Goal: Task Accomplishment & Management: Manage account settings

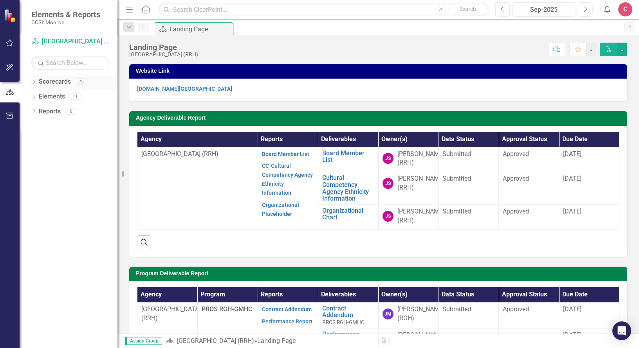
click at [34, 83] on icon at bounding box center [34, 82] width 2 height 4
drag, startPoint x: 38, startPoint y: 96, endPoint x: 58, endPoint y: 98, distance: 19.3
click at [38, 96] on icon "Dropdown" at bounding box center [38, 96] width 6 height 5
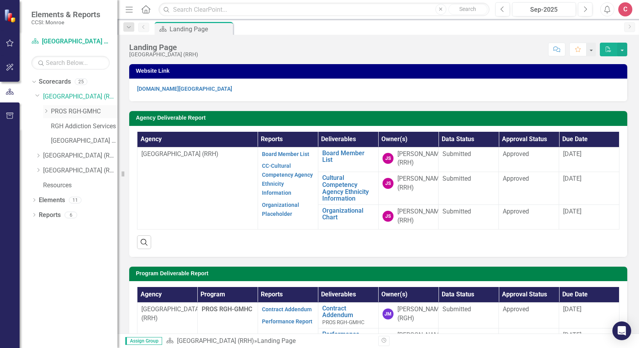
click at [45, 111] on icon "Dropdown" at bounding box center [46, 111] width 6 height 5
click at [80, 169] on link "[GEOGRAPHIC_DATA] ED" at bounding box center [84, 170] width 67 height 9
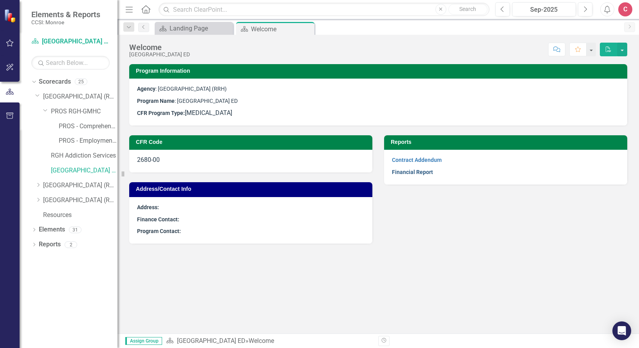
click at [424, 170] on link "Financial Report" at bounding box center [412, 172] width 41 height 6
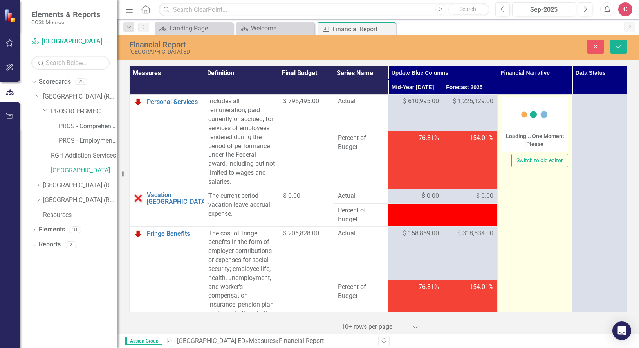
click at [532, 116] on circle at bounding box center [535, 115] width 7 height 7
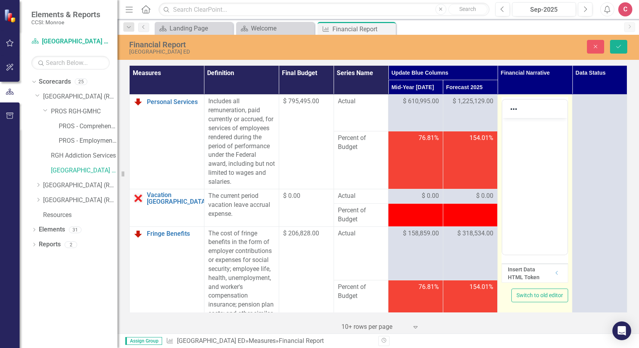
click at [538, 121] on p "Rich Text Area. Press ALT-0 for help." at bounding box center [534, 124] width 61 height 9
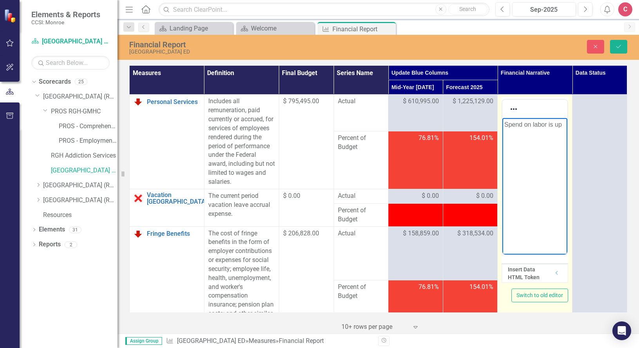
drag, startPoint x: 564, startPoint y: 127, endPoint x: 490, endPoint y: 126, distance: 74.0
click at [502, 126] on html "Spend on labor is up" at bounding box center [534, 176] width 65 height 117
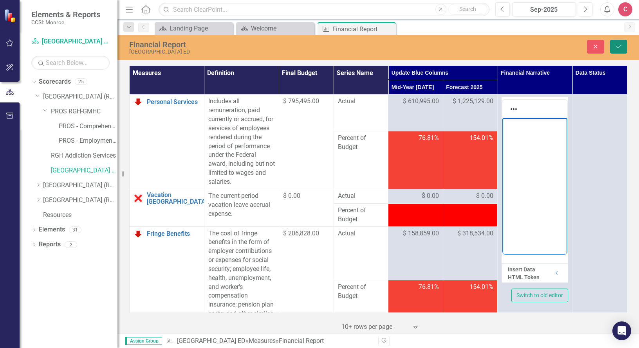
click at [619, 45] on icon "Save" at bounding box center [618, 46] width 7 height 5
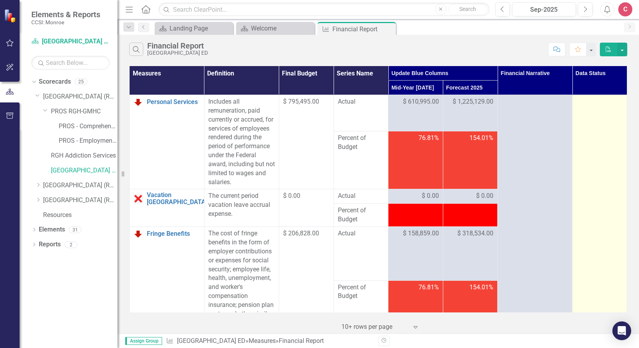
click at [595, 106] on div at bounding box center [599, 101] width 47 height 9
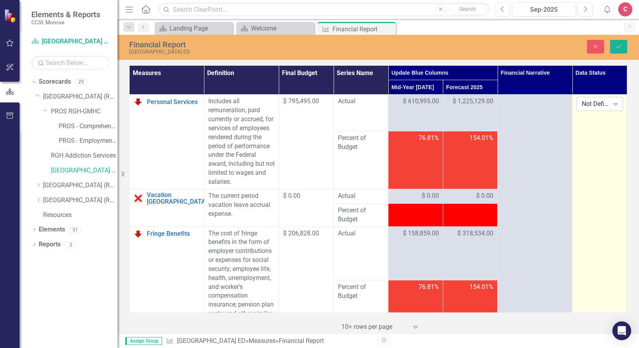
drag, startPoint x: 597, startPoint y: 106, endPoint x: 611, endPoint y: 107, distance: 14.1
click at [611, 107] on icon "Expand" at bounding box center [615, 104] width 8 height 6
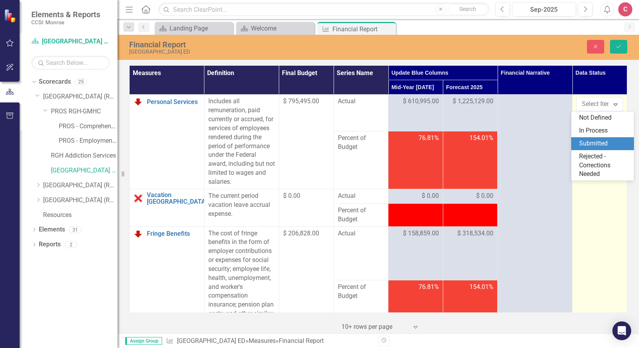
click at [591, 143] on div "Submitted" at bounding box center [604, 143] width 50 height 9
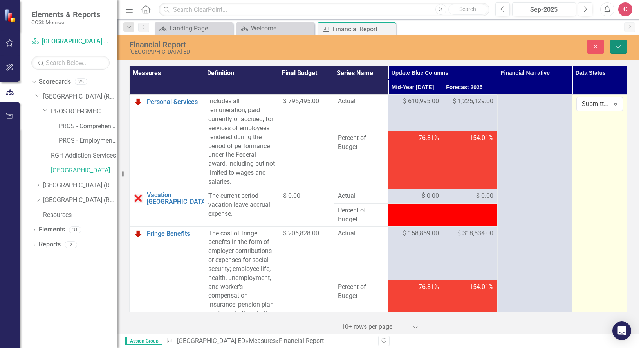
click at [617, 45] on icon "Save" at bounding box center [618, 46] width 7 height 5
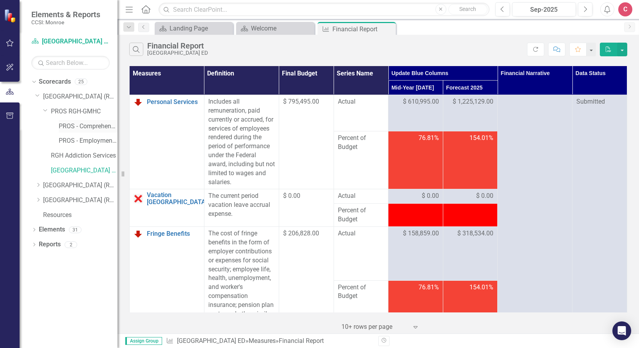
click at [93, 129] on link "PROS - Comprehensive with Clinic (6340)" at bounding box center [88, 126] width 59 height 9
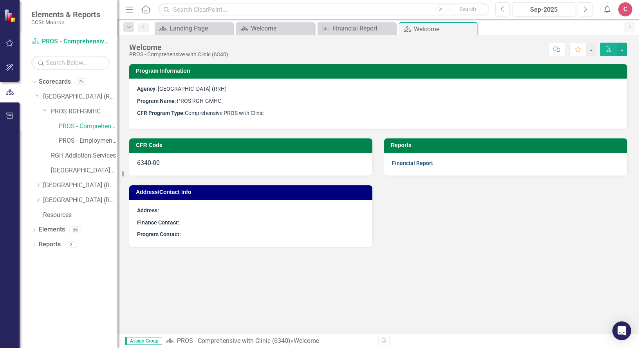
click at [415, 164] on link "Financial Report" at bounding box center [412, 163] width 41 height 6
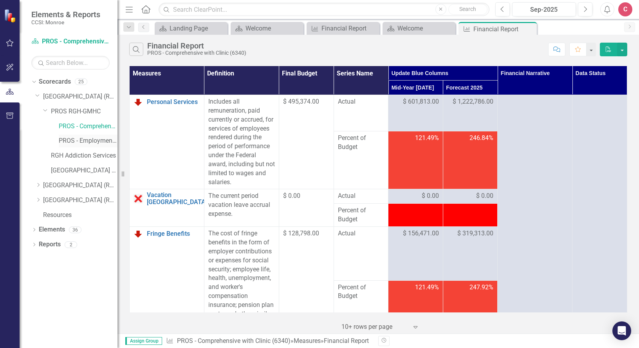
click at [79, 139] on link "PROS - Employment Initiative (8350)" at bounding box center [88, 141] width 59 height 9
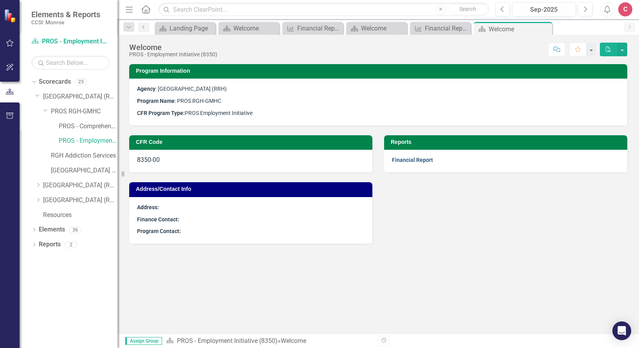
click at [424, 160] on link "Financial Report" at bounding box center [412, 160] width 41 height 6
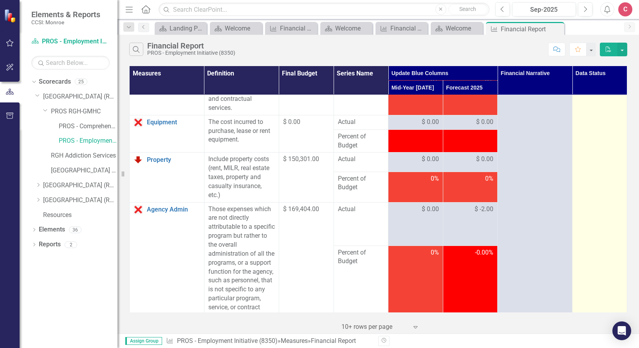
scroll to position [287, 0]
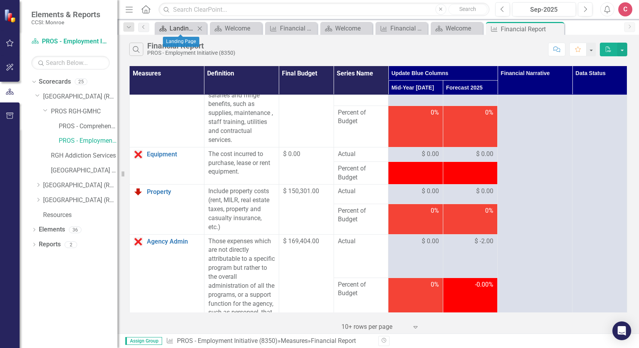
click at [168, 31] on link "Scorecard Landing Page" at bounding box center [176, 28] width 38 height 10
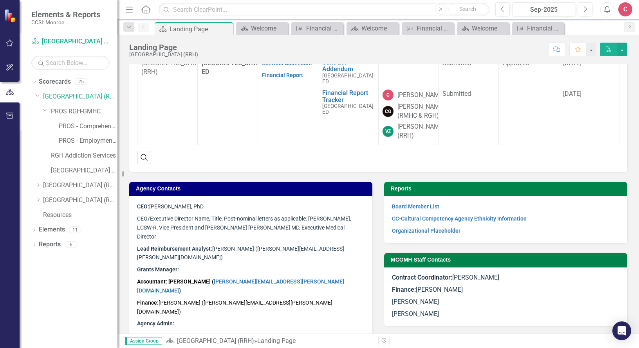
scroll to position [404, 0]
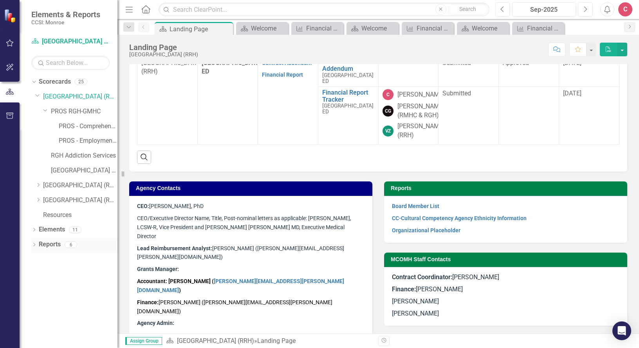
click at [37, 247] on div "Dropdown Reports 6" at bounding box center [74, 245] width 86 height 15
click at [36, 245] on icon "Dropdown" at bounding box center [33, 245] width 5 height 4
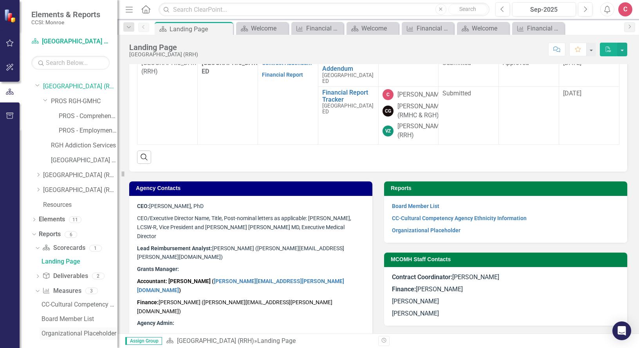
scroll to position [16, 0]
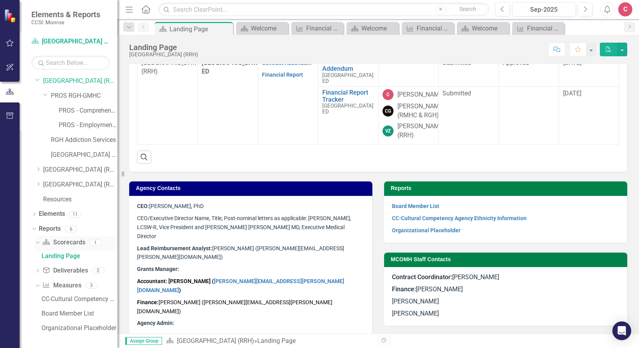
click at [37, 241] on icon "Dropdown" at bounding box center [36, 242] width 4 height 5
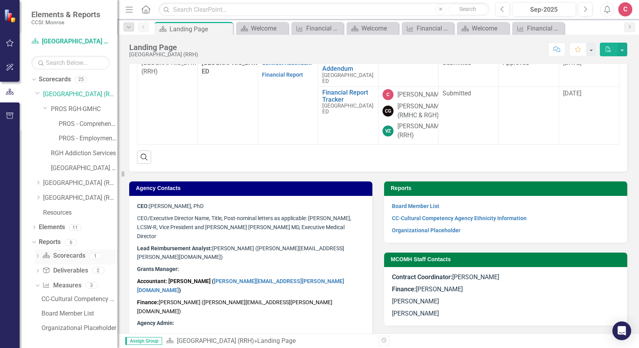
scroll to position [2, 0]
click at [34, 227] on icon "Dropdown" at bounding box center [33, 228] width 5 height 4
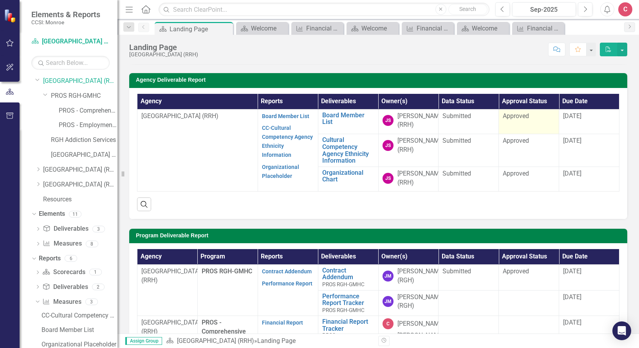
scroll to position [13, 0]
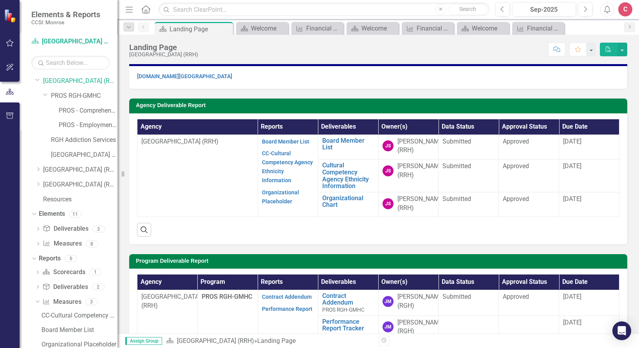
click at [37, 82] on icon "Dropdown" at bounding box center [37, 80] width 5 height 6
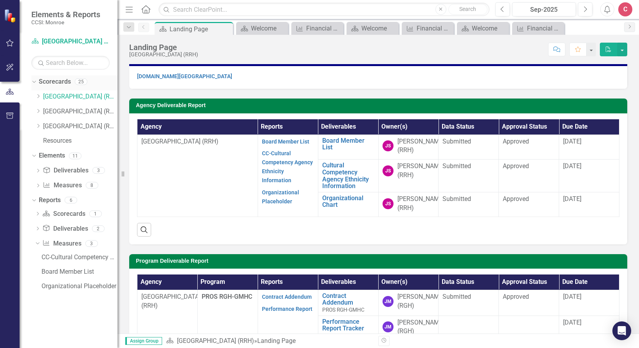
scroll to position [0, 0]
click at [11, 45] on icon "button" at bounding box center [10, 43] width 8 height 6
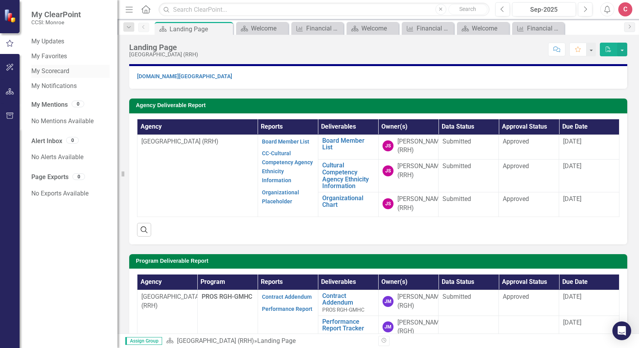
click at [60, 70] on link "My Scorecard" at bounding box center [70, 71] width 78 height 9
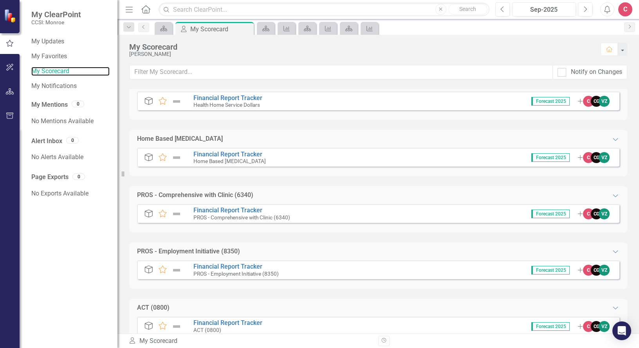
scroll to position [712, 0]
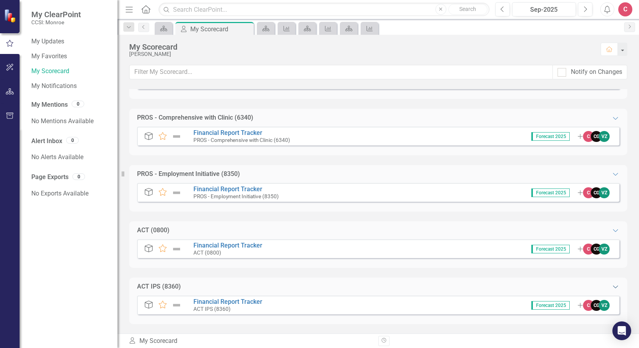
click at [612, 286] on icon "Expanded" at bounding box center [615, 287] width 8 height 6
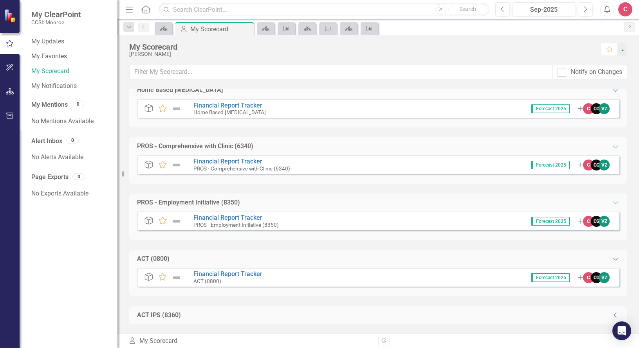
scroll to position [684, 0]
click at [611, 314] on icon "Collapse" at bounding box center [615, 315] width 8 height 6
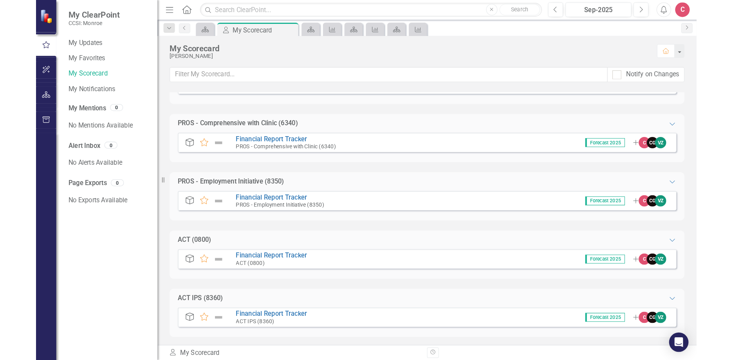
scroll to position [712, 0]
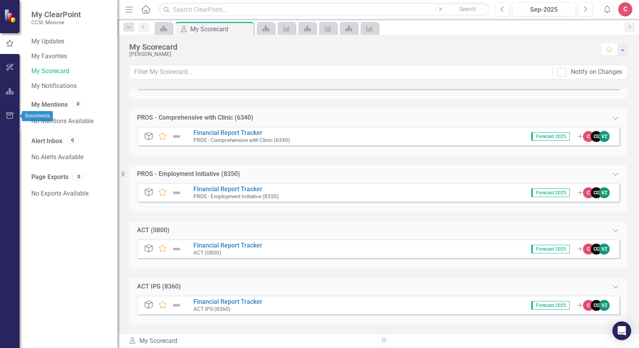
click at [9, 116] on icon "button" at bounding box center [10, 116] width 8 height 6
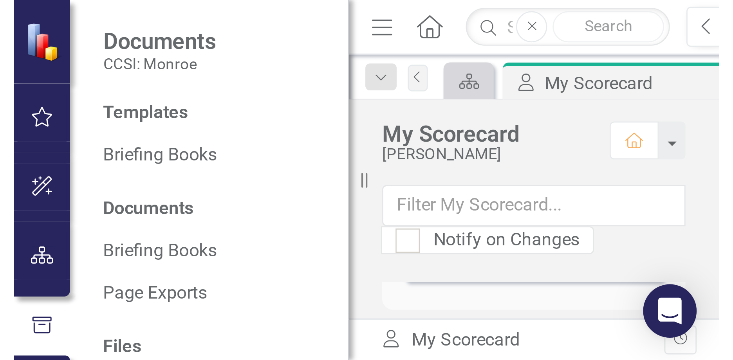
scroll to position [701, 0]
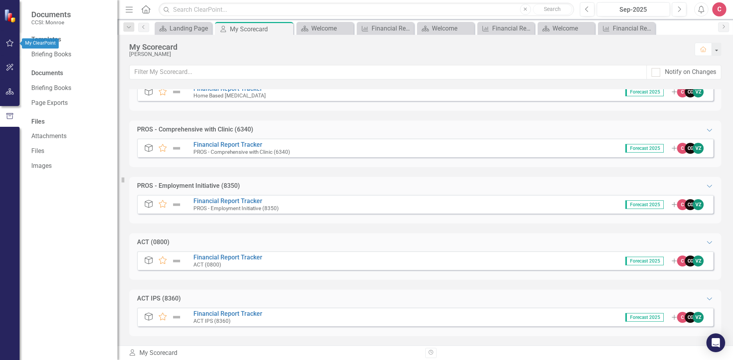
click at [9, 43] on icon "button" at bounding box center [10, 43] width 8 height 6
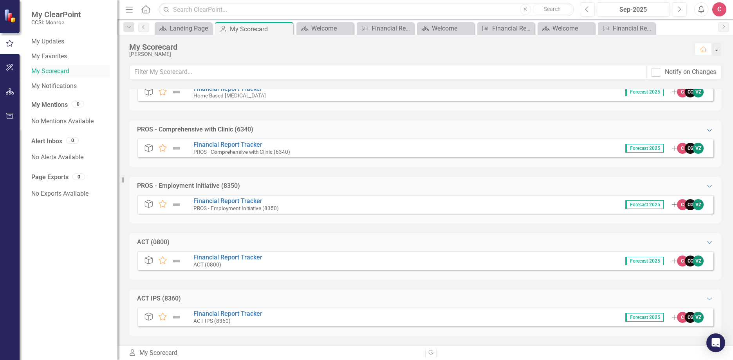
click at [58, 72] on link "My Scorecard" at bounding box center [70, 71] width 78 height 9
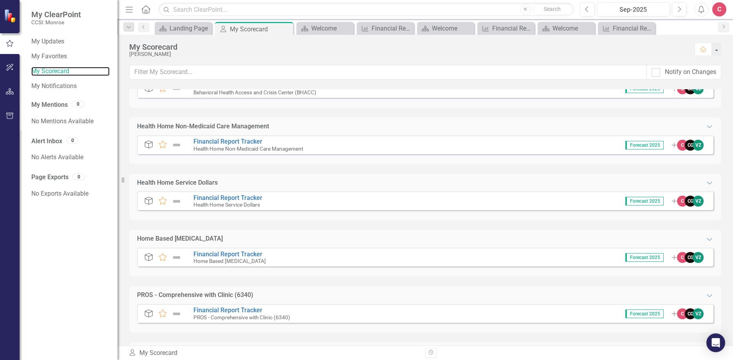
scroll to position [505, 0]
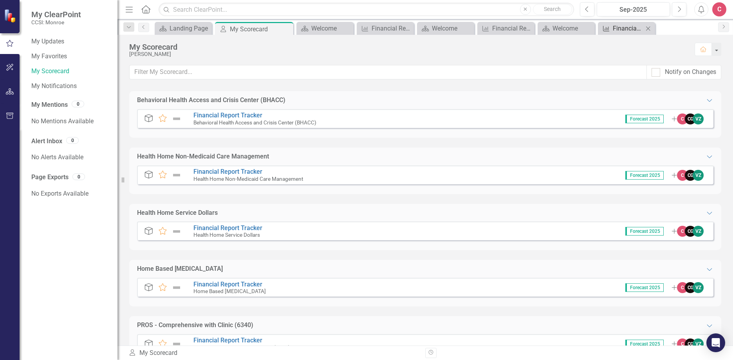
click at [638, 28] on div "Financial Report" at bounding box center [628, 28] width 31 height 10
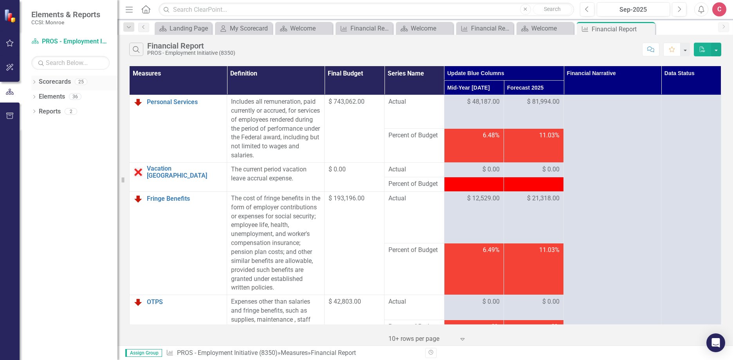
click at [34, 78] on div "Dropdown Scorecards 25" at bounding box center [74, 83] width 86 height 15
click at [34, 82] on icon "Dropdown" at bounding box center [33, 83] width 5 height 4
click at [41, 94] on icon "Dropdown" at bounding box center [38, 96] width 6 height 5
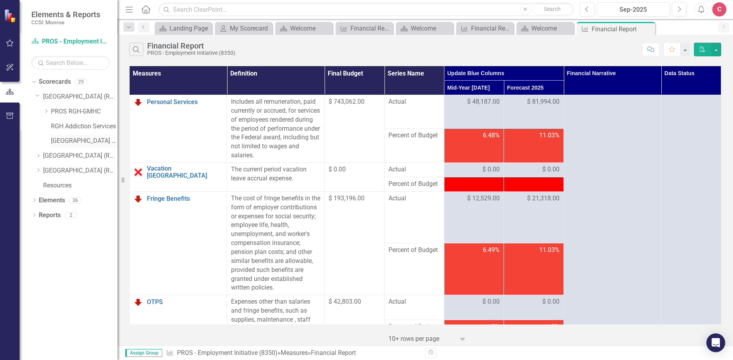
click at [98, 139] on link "[GEOGRAPHIC_DATA] ED" at bounding box center [84, 141] width 67 height 9
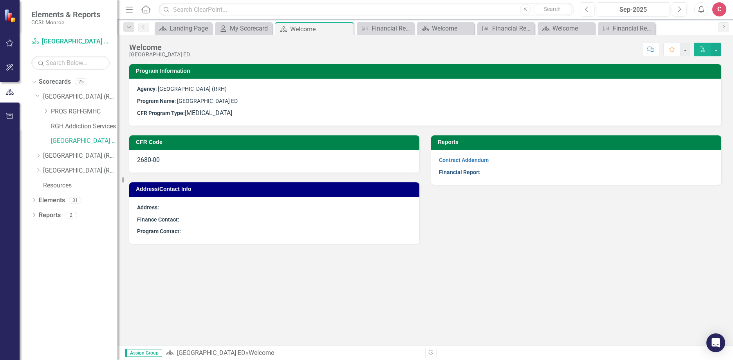
click at [467, 174] on link "Financial Report" at bounding box center [459, 172] width 41 height 6
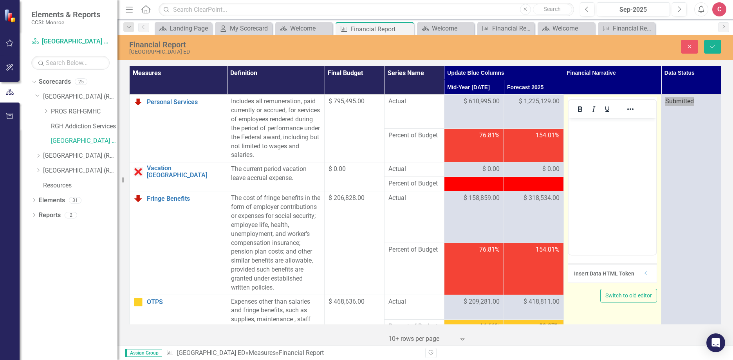
drag, startPoint x: 1162, startPoint y: 227, endPoint x: 589, endPoint y: 133, distance: 580.7
click at [589, 133] on body "Rich Text Area. Press ALT-0 for help." at bounding box center [612, 176] width 88 height 117
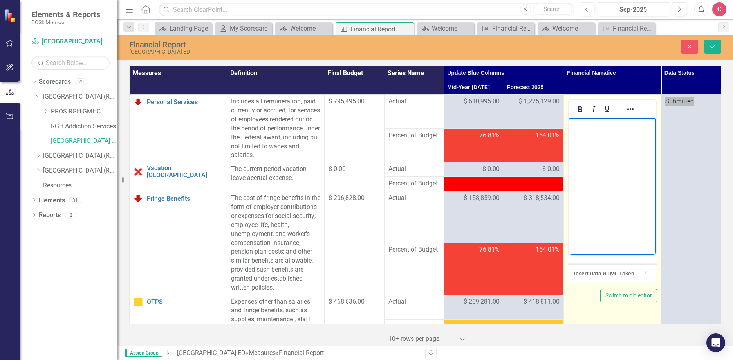
click at [607, 142] on body "Rich Text Area. Press ALT-0 for help." at bounding box center [612, 176] width 88 height 117
paste body "Rich Text Area. Press ALT-0 for help."
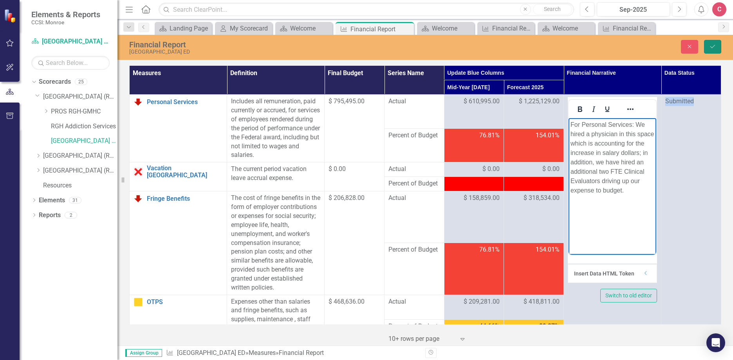
drag, startPoint x: 716, startPoint y: 47, endPoint x: 719, endPoint y: 106, distance: 58.4
click at [638, 47] on button "Save" at bounding box center [712, 47] width 17 height 14
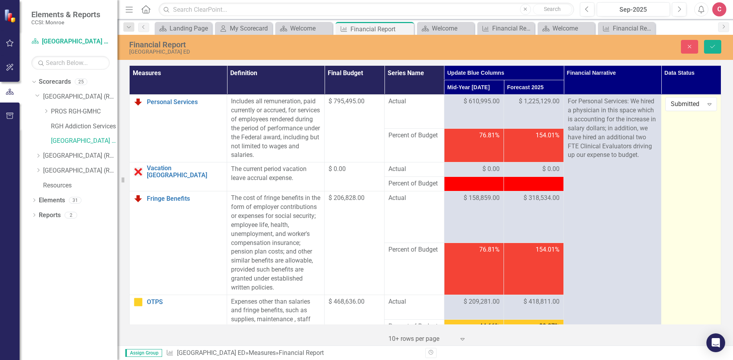
click at [638, 99] on div "Submitted Expand" at bounding box center [691, 104] width 52 height 14
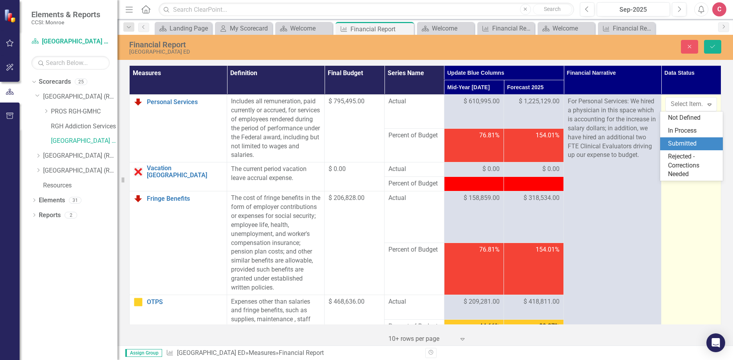
click at [638, 141] on div "Submitted" at bounding box center [693, 143] width 50 height 9
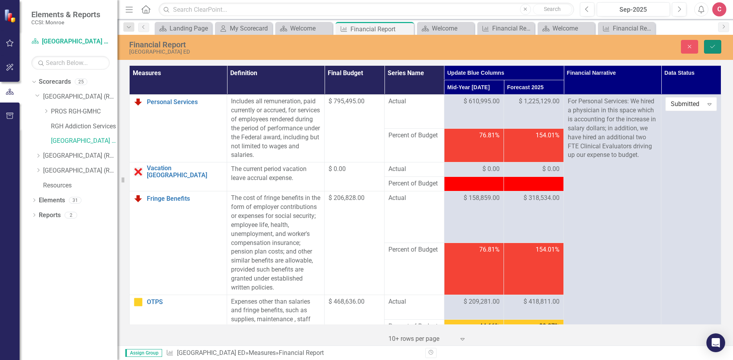
click at [638, 45] on button "Save" at bounding box center [712, 47] width 17 height 14
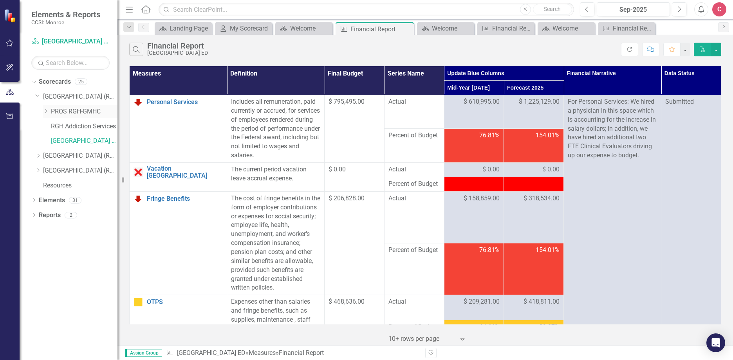
drag, startPoint x: 47, startPoint y: 110, endPoint x: 55, endPoint y: 111, distance: 7.5
click at [47, 110] on icon "Dropdown" at bounding box center [46, 111] width 6 height 5
click at [98, 129] on link "PROS - Comprehensive with Clinic (6340)" at bounding box center [88, 126] width 59 height 9
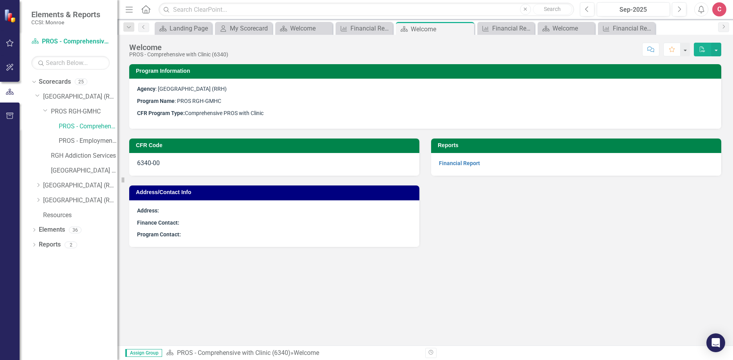
click at [457, 158] on div "Financial Report" at bounding box center [576, 164] width 290 height 23
click at [458, 162] on link "Financial Report" at bounding box center [459, 163] width 41 height 6
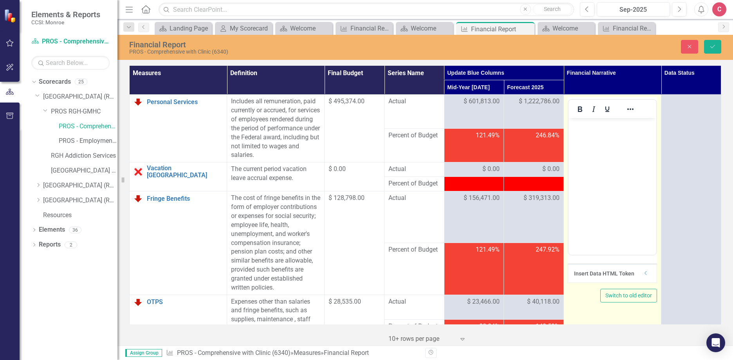
click at [594, 118] on div at bounding box center [612, 109] width 88 height 18
click at [599, 135] on body "Rich Text Area. Press ALT-0 for help." at bounding box center [612, 176] width 88 height 117
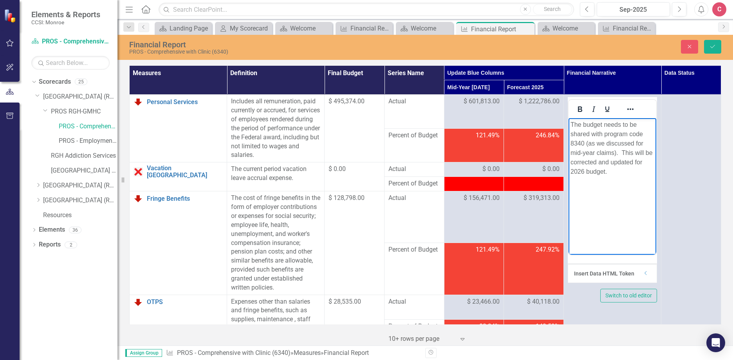
click at [638, 151] on div "Measures Definition Final Budget Series Name Update Blue Columns Financial Narr…" at bounding box center [424, 205] width 615 height 282
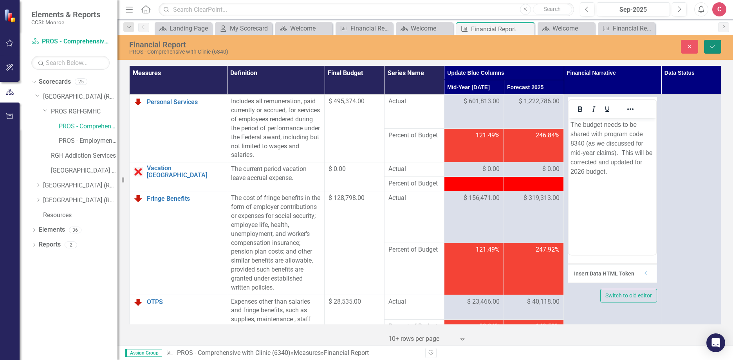
click at [638, 45] on icon "Save" at bounding box center [712, 46] width 7 height 5
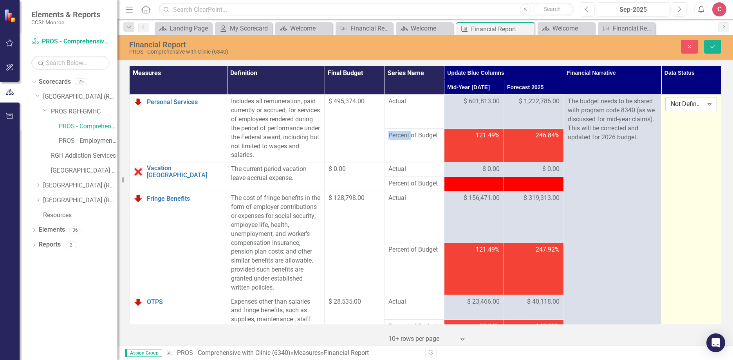
drag, startPoint x: 684, startPoint y: 113, endPoint x: 674, endPoint y: 105, distance: 12.8
click at [638, 105] on div "Not Defined" at bounding box center [687, 104] width 32 height 9
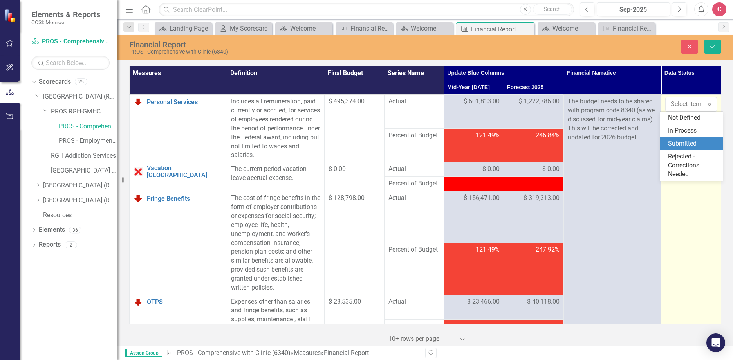
click at [638, 140] on div "Submitted" at bounding box center [693, 143] width 50 height 9
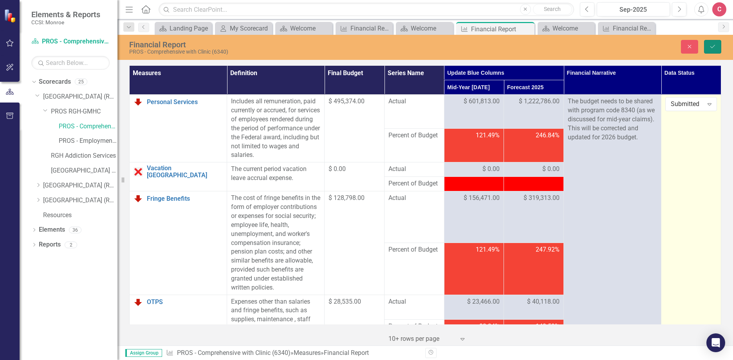
click at [638, 47] on button "Save" at bounding box center [712, 47] width 17 height 14
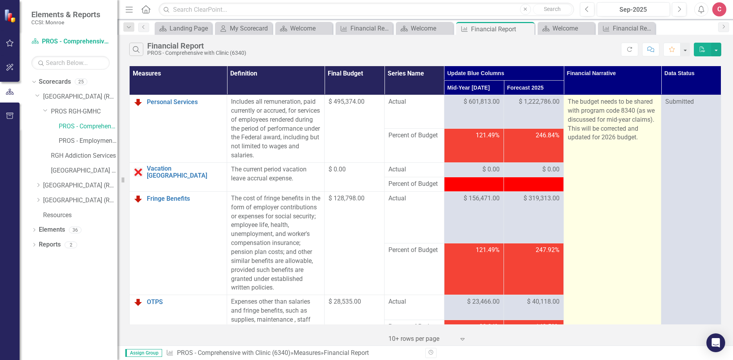
click at [624, 132] on p "The budget needs to be shared with program code 8340 (as we discussed for mid-y…" at bounding box center [612, 119] width 89 height 45
click at [625, 108] on p "The budget needs to be shared with program code 8340 (as we discussed for mid-y…" at bounding box center [612, 119] width 89 height 45
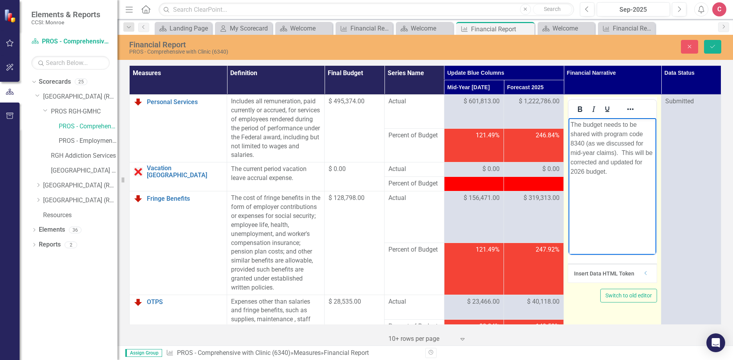
drag, startPoint x: 1193, startPoint y: 226, endPoint x: 585, endPoint y: 141, distance: 614.2
click at [580, 140] on p "The budget needs to be shared with program code 8340 (as we discussed for mid-y…" at bounding box center [612, 148] width 84 height 56
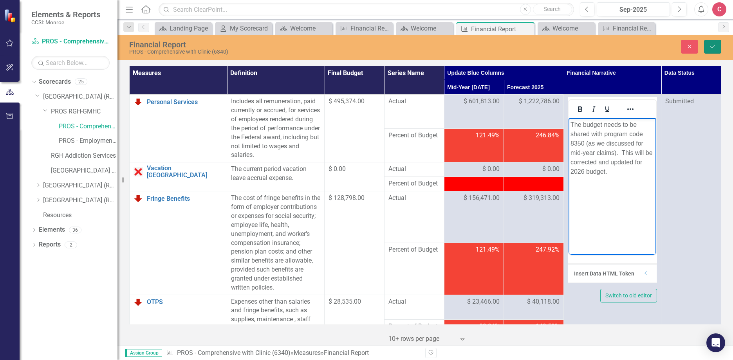
click at [638, 44] on icon "Save" at bounding box center [712, 46] width 7 height 5
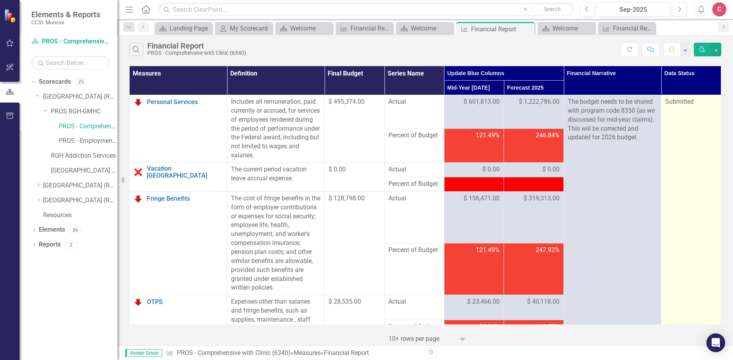
click at [638, 103] on span "Submitted" at bounding box center [679, 101] width 29 height 7
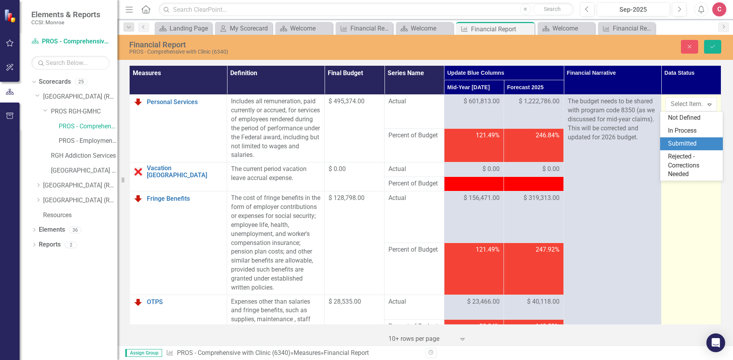
click at [638, 141] on div "Submitted" at bounding box center [693, 143] width 50 height 9
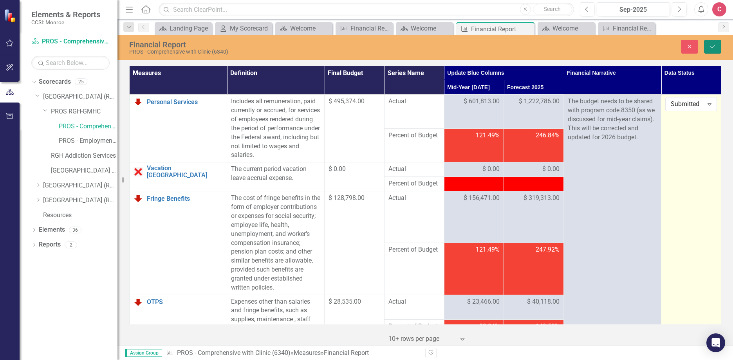
click at [638, 44] on icon "Save" at bounding box center [712, 46] width 7 height 5
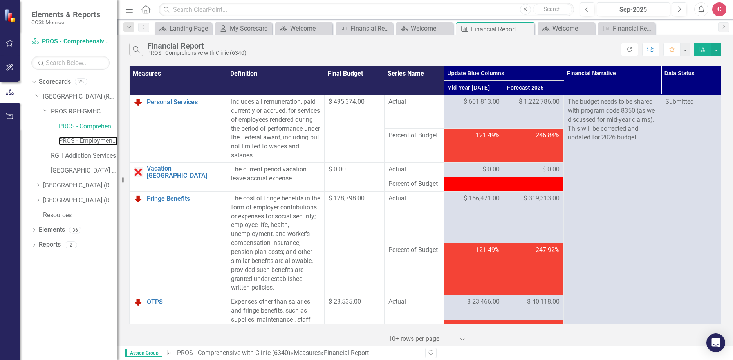
drag, startPoint x: 85, startPoint y: 137, endPoint x: 127, endPoint y: 147, distance: 43.2
click at [85, 137] on link "PROS - Employment Initiative (8350)" at bounding box center [88, 141] width 59 height 9
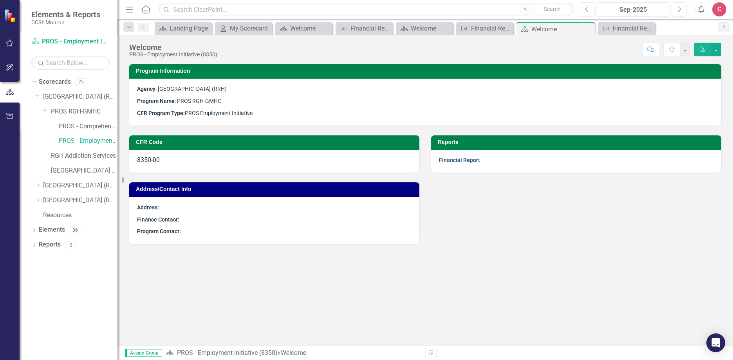
click at [469, 161] on link "Financial Report" at bounding box center [459, 160] width 41 height 6
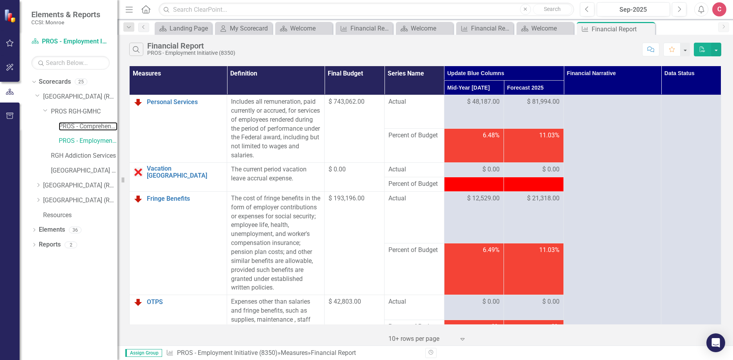
click at [96, 126] on link "PROS - Comprehensive with Clinic (6340)" at bounding box center [88, 126] width 59 height 9
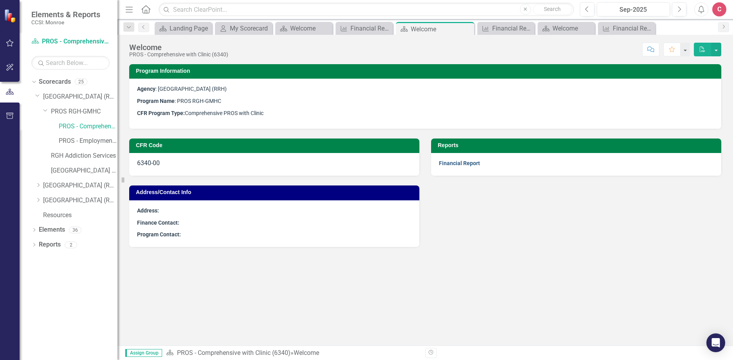
click at [463, 162] on link "Financial Report" at bounding box center [459, 163] width 41 height 6
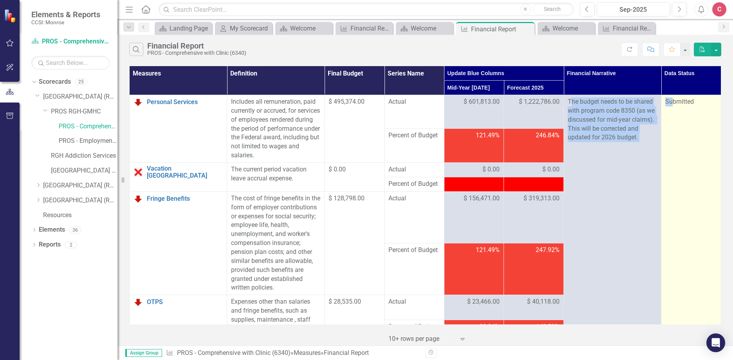
drag, startPoint x: 565, startPoint y: 100, endPoint x: 669, endPoint y: 132, distance: 108.2
click at [638, 129] on tr "Personal Services Link Open Element Includes all remuneration, paid currently o…" at bounding box center [425, 112] width 591 height 34
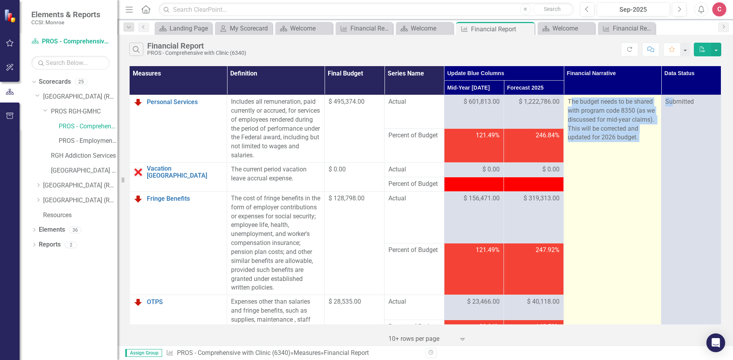
drag, startPoint x: 669, startPoint y: 132, endPoint x: 637, endPoint y: 159, distance: 41.7
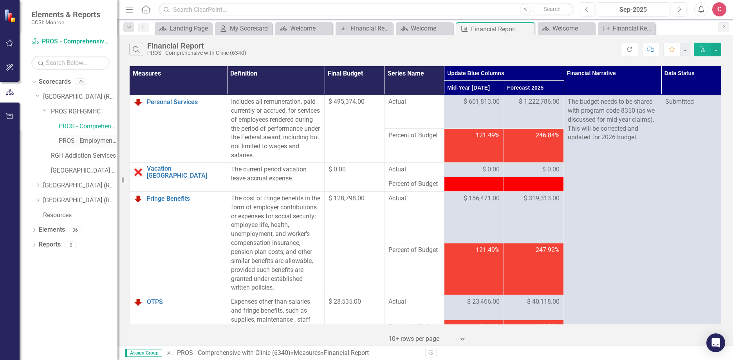
drag, startPoint x: 88, startPoint y: 144, endPoint x: 96, endPoint y: 144, distance: 7.8
click at [88, 144] on link "PROS - Employment Initiative (8350)" at bounding box center [88, 141] width 59 height 9
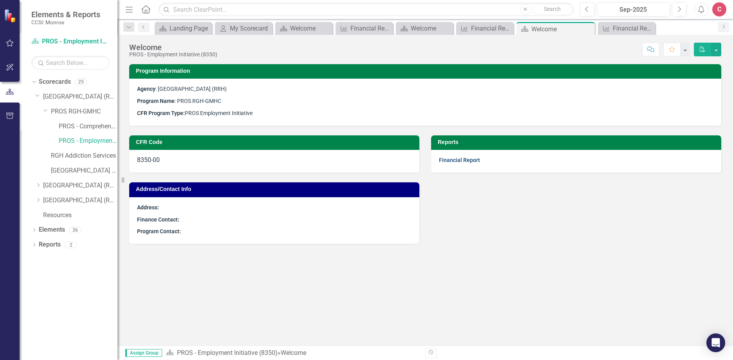
click at [461, 159] on link "Financial Report" at bounding box center [459, 160] width 41 height 6
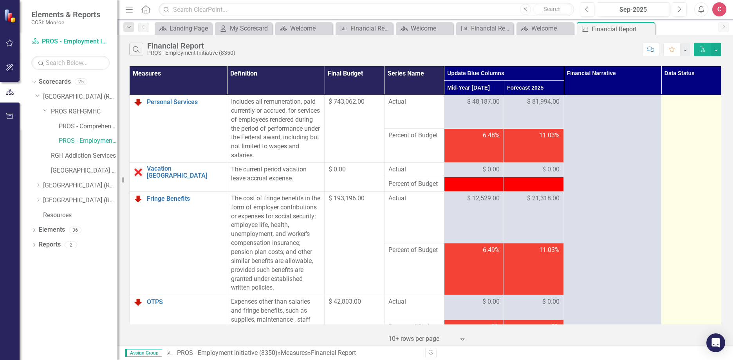
click at [638, 106] on div at bounding box center [691, 101] width 52 height 9
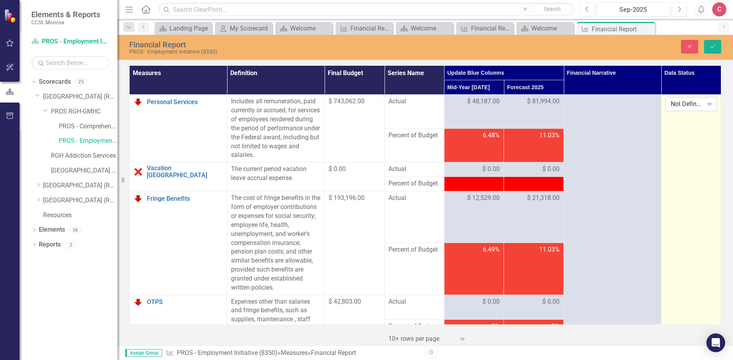
drag, startPoint x: 677, startPoint y: 106, endPoint x: 704, endPoint y: 103, distance: 26.7
click at [638, 103] on icon "Expand" at bounding box center [709, 104] width 8 height 6
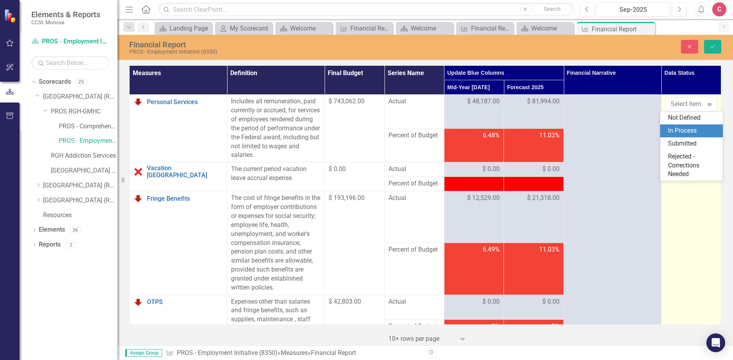
click at [638, 135] on div "In Process" at bounding box center [691, 130] width 63 height 13
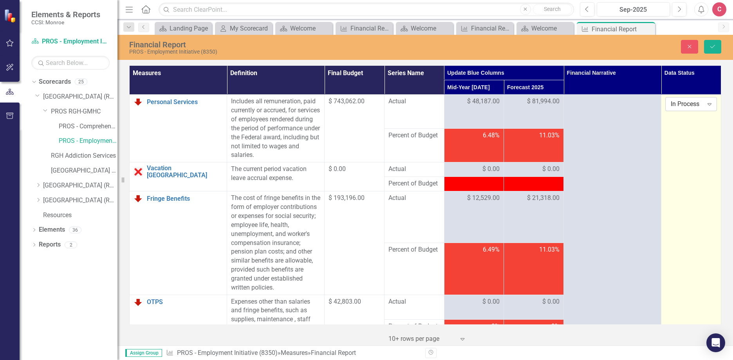
click at [638, 103] on div "In Process" at bounding box center [687, 104] width 32 height 9
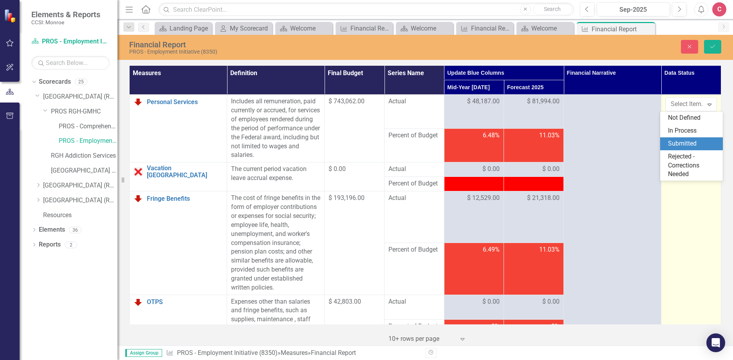
drag, startPoint x: 680, startPoint y: 143, endPoint x: 716, endPoint y: 136, distance: 36.3
click at [638, 142] on div "Submitted" at bounding box center [693, 143] width 50 height 9
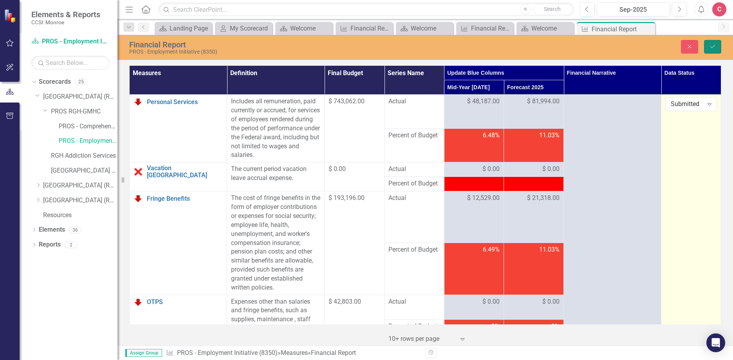
click at [638, 41] on button "Save" at bounding box center [712, 47] width 17 height 14
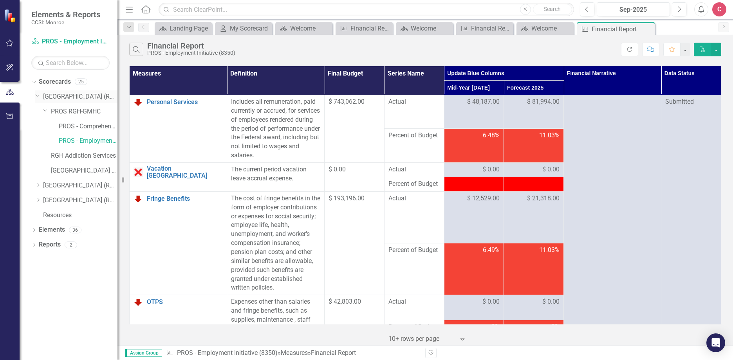
click at [36, 94] on icon "Dropdown" at bounding box center [37, 95] width 5 height 6
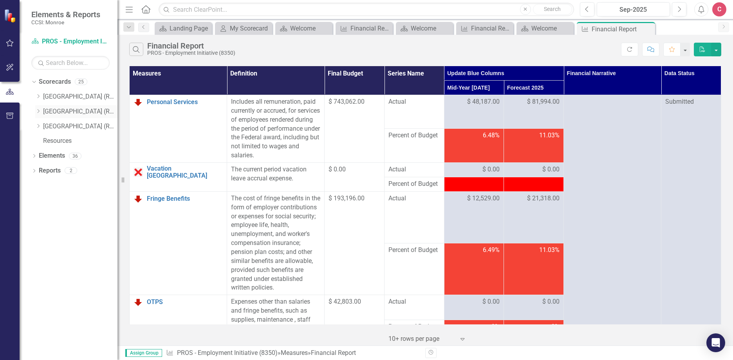
click at [40, 111] on icon "Dropdown" at bounding box center [38, 111] width 6 height 5
click at [83, 122] on link "[MEDICAL_DATA]" at bounding box center [84, 126] width 67 height 9
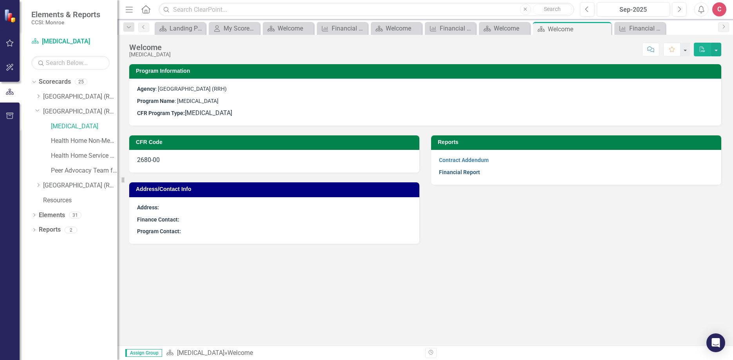
click at [472, 172] on link "Financial Report" at bounding box center [459, 172] width 41 height 6
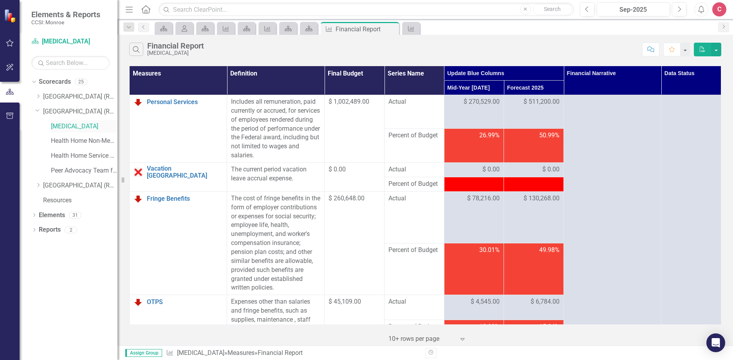
click at [79, 127] on link "[MEDICAL_DATA]" at bounding box center [84, 126] width 67 height 9
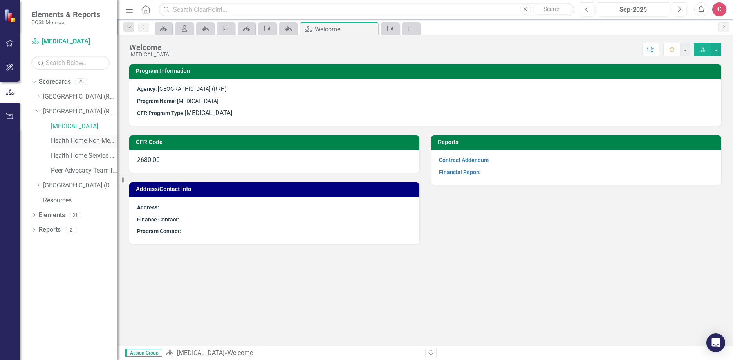
click at [100, 139] on link "Health Home Non-Medicaid Care Management" at bounding box center [84, 141] width 67 height 9
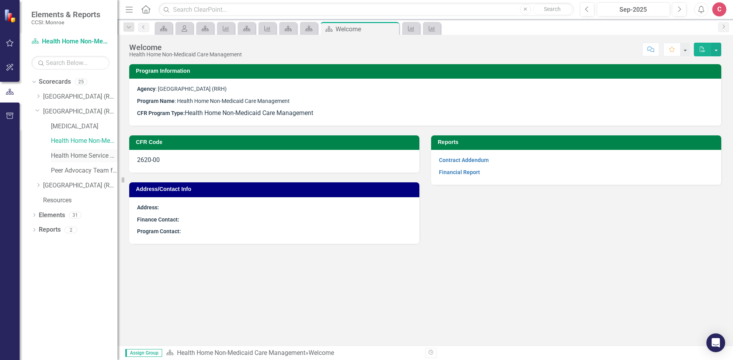
click at [99, 155] on link "Health Home Service Dollars" at bounding box center [84, 155] width 67 height 9
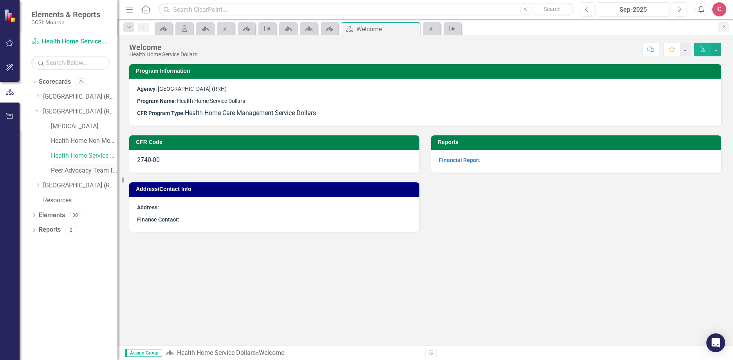
click at [89, 171] on link "Peer Advocacy Team for Habilitation" at bounding box center [84, 170] width 67 height 9
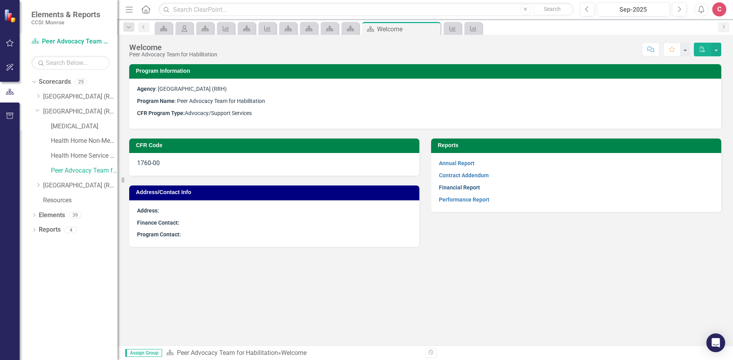
click at [471, 184] on link "Financial Report" at bounding box center [459, 187] width 41 height 6
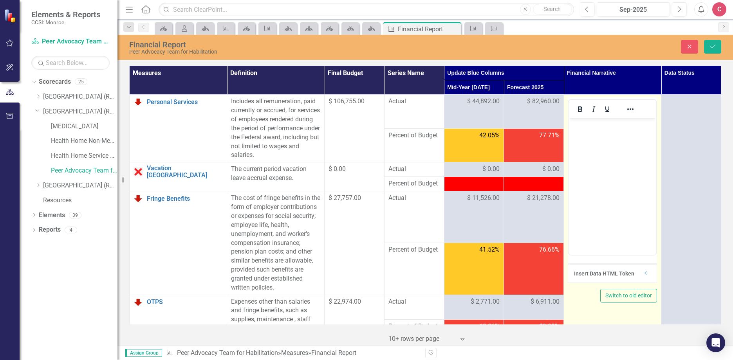
drag, startPoint x: 584, startPoint y: 118, endPoint x: 24, endPoint y: 21, distance: 567.7
click at [584, 118] on div at bounding box center [612, 109] width 88 height 18
click at [593, 139] on body "Rich Text Area. Press ALT-0 for help." at bounding box center [612, 176] width 88 height 117
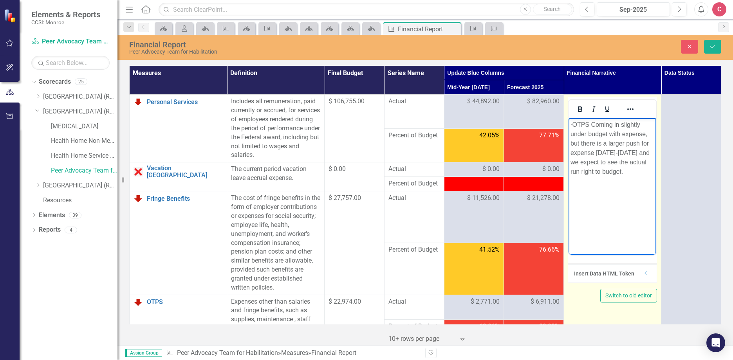
drag, startPoint x: 588, startPoint y: 124, endPoint x: 559, endPoint y: 121, distance: 29.1
click at [568, 121] on html "· OTPS Coming in slightly under budget with expense, but there is a larger push…" at bounding box center [612, 176] width 88 height 117
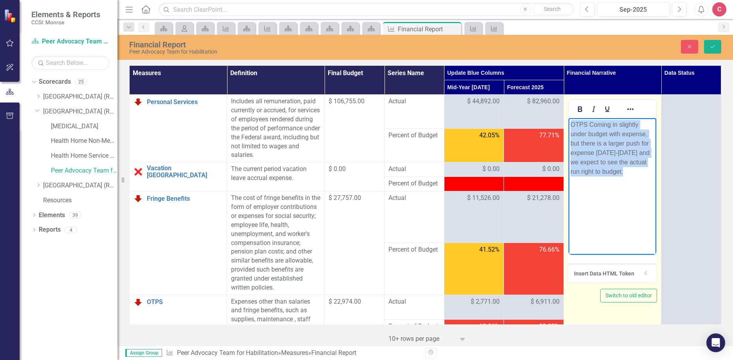
drag, startPoint x: 639, startPoint y: 174, endPoint x: 1118, endPoint y: 231, distance: 481.7
click at [568, 118] on html "OTPS Coming in slightly under budget with expense, but there is a larger push f…" at bounding box center [612, 176] width 88 height 117
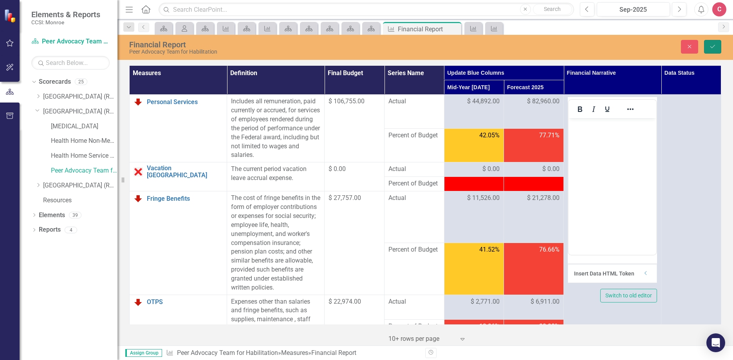
click at [638, 49] on icon "Save" at bounding box center [712, 46] width 7 height 5
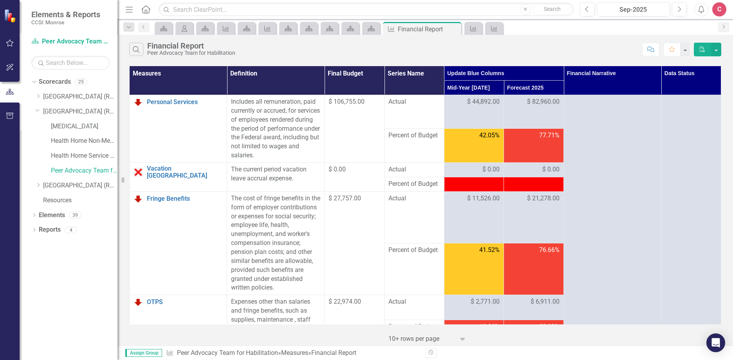
click at [534, 137] on div "77.71%" at bounding box center [534, 135] width 52 height 9
click at [534, 138] on div "77.71%" at bounding box center [534, 135] width 52 height 9
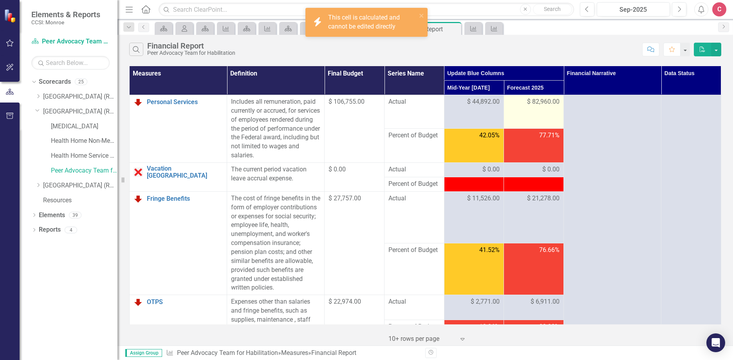
drag, startPoint x: 534, startPoint y: 138, endPoint x: 526, endPoint y: 104, distance: 34.7
click at [527, 104] on span "$ 82,960.00" at bounding box center [543, 101] width 32 height 9
click at [542, 102] on span "$ 82,960.00" at bounding box center [543, 101] width 32 height 9
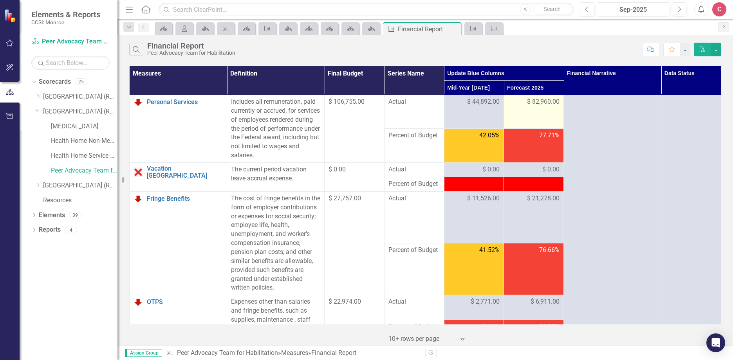
click at [544, 101] on span "$ 82,960.00" at bounding box center [543, 101] width 32 height 9
click at [545, 157] on td "77.71%" at bounding box center [534, 146] width 60 height 34
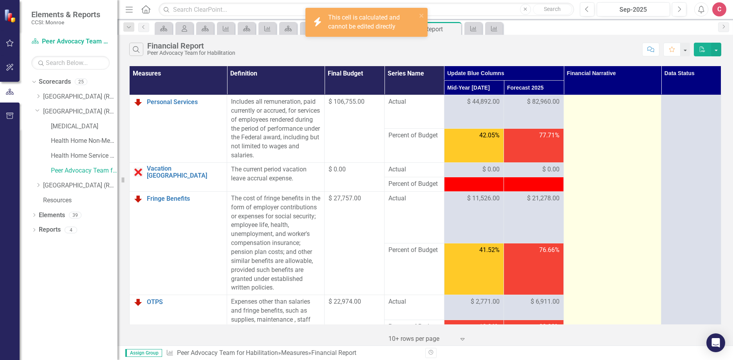
drag, startPoint x: 545, startPoint y: 157, endPoint x: 624, endPoint y: 175, distance: 80.5
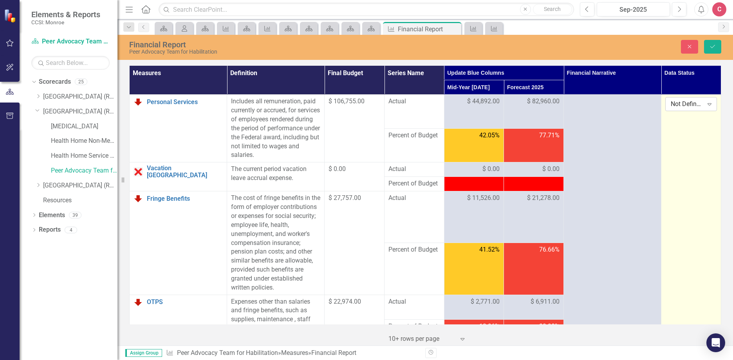
drag, startPoint x: 665, startPoint y: 118, endPoint x: 704, endPoint y: 104, distance: 41.8
click at [638, 104] on icon "Expand" at bounding box center [709, 104] width 8 height 6
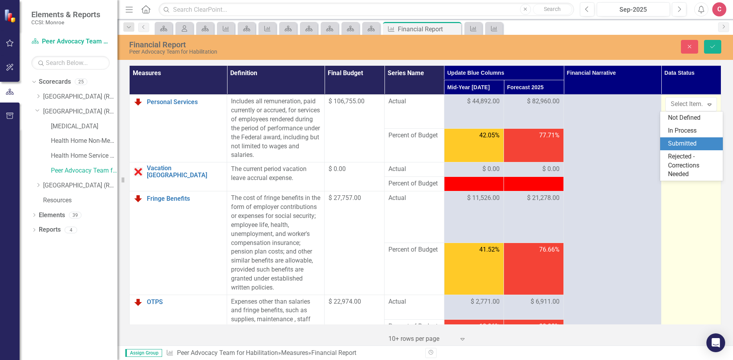
click at [638, 146] on div "Submitted" at bounding box center [693, 143] width 50 height 9
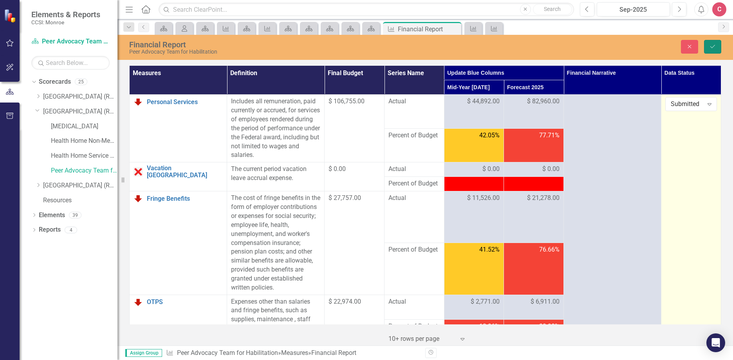
click at [638, 43] on button "Save" at bounding box center [712, 47] width 17 height 14
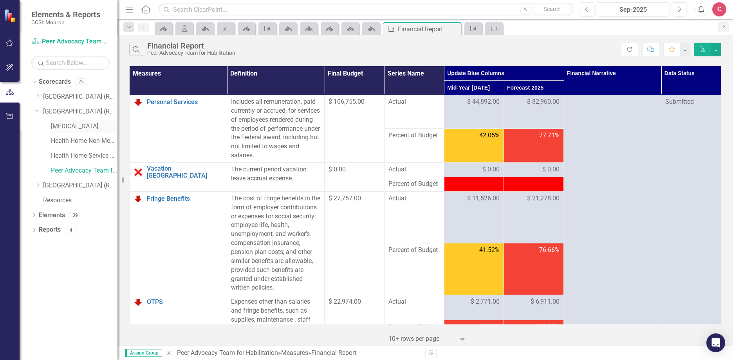
click at [83, 126] on link "[MEDICAL_DATA]" at bounding box center [84, 126] width 67 height 9
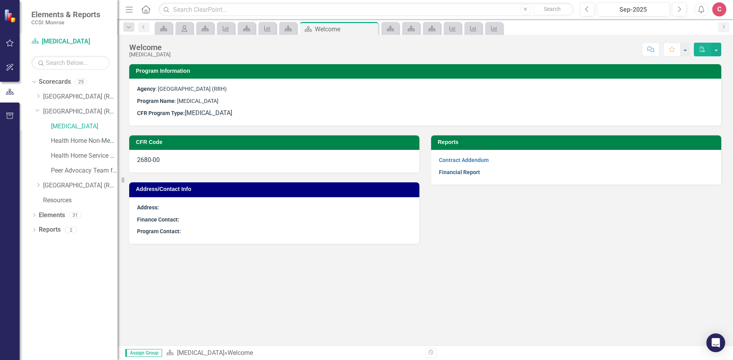
click at [467, 173] on link "Financial Report" at bounding box center [459, 172] width 41 height 6
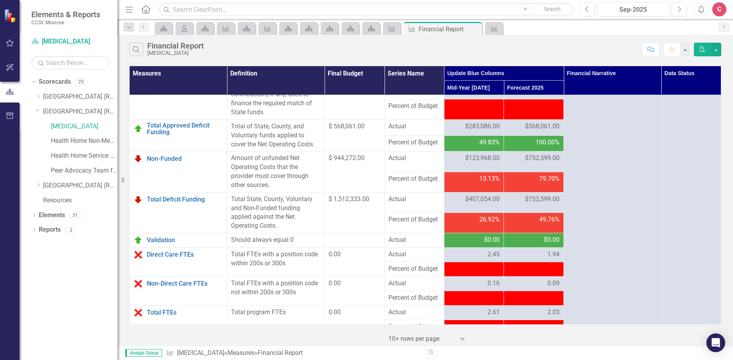
scroll to position [995, 0]
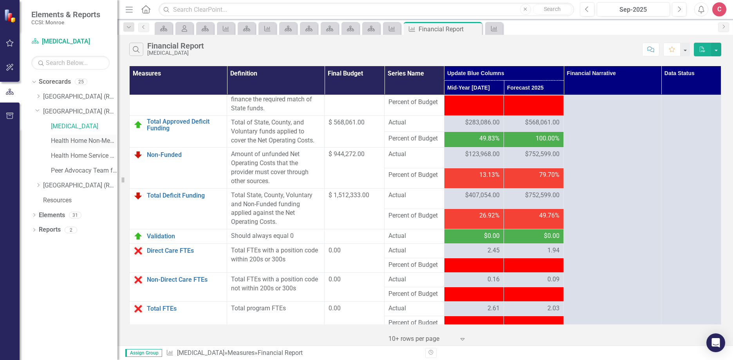
click at [85, 140] on link "Health Home Non-Medicaid Care Management" at bounding box center [84, 141] width 67 height 9
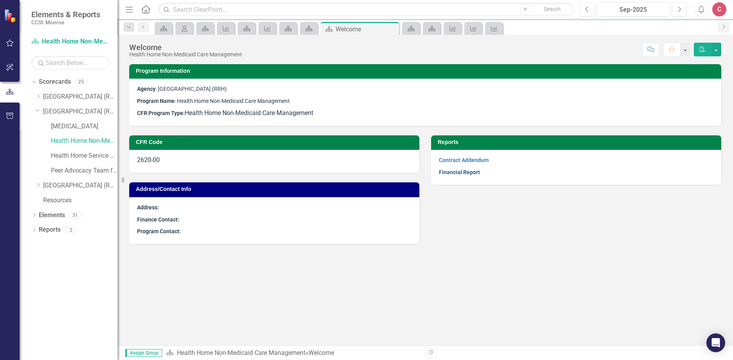
click at [459, 170] on link "Financial Report" at bounding box center [459, 172] width 41 height 6
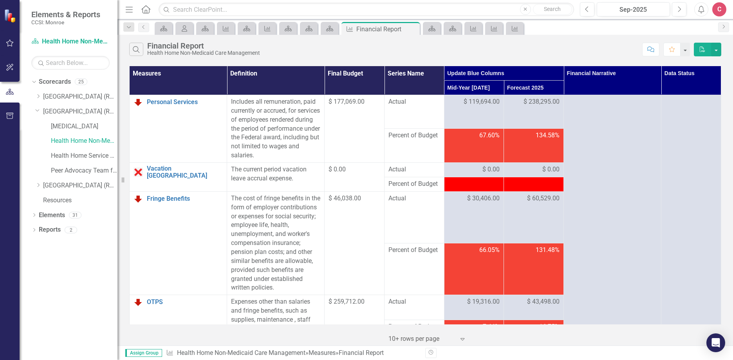
click at [407, 136] on span "Percent of Budget" at bounding box center [414, 135] width 52 height 9
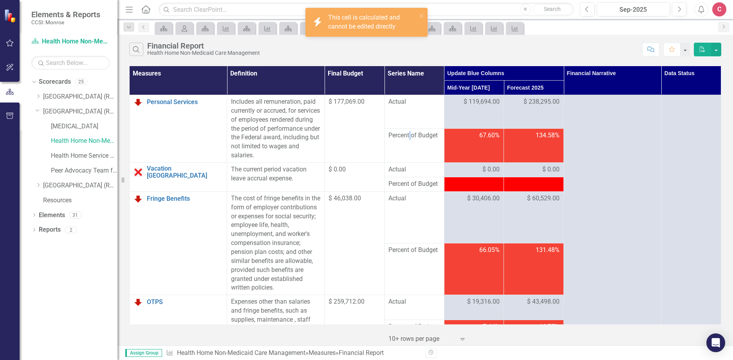
click at [492, 143] on td "67.60%" at bounding box center [474, 146] width 60 height 34
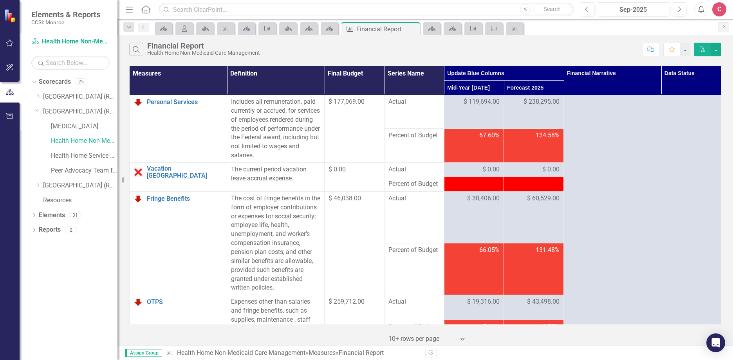
click at [541, 142] on td "134.58%" at bounding box center [534, 146] width 60 height 34
